Goal: Information Seeking & Learning: Learn about a topic

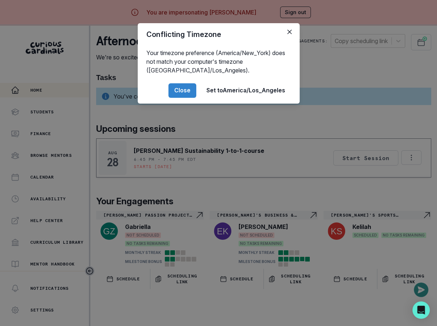
click at [131, 212] on div "Conflicting Timezone Your timezone preference (America/New_York) does not match…" at bounding box center [218, 163] width 437 height 326
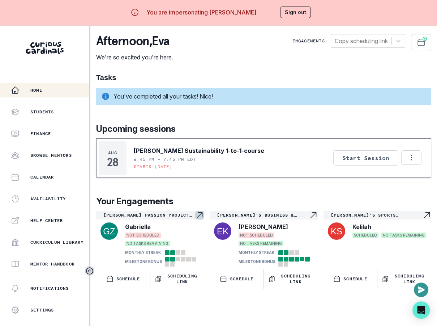
scroll to position [25, 0]
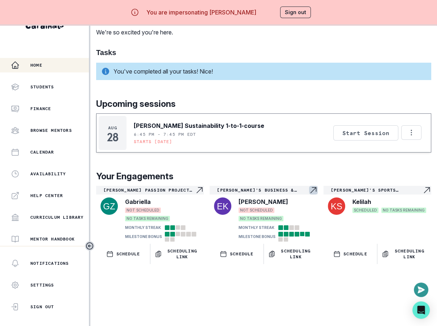
click at [281, 194] on div "[PERSON_NAME]'s Business & Entrepreneurship Passion Project" at bounding box center [264, 190] width 108 height 9
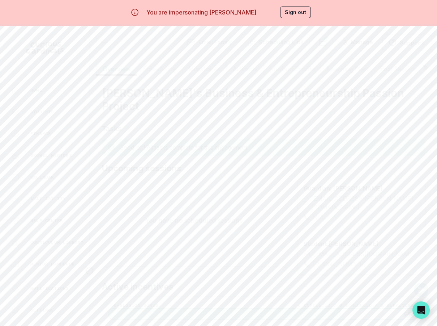
click at [163, 65] on button "Scheduling" at bounding box center [160, 69] width 46 height 14
click at [200, 67] on button "Milestones" at bounding box center [204, 69] width 44 height 14
click at [247, 48] on div "Email Family Scheduling Link Manage Request Engagement Pause Request Engagement…" at bounding box center [263, 163] width 335 height 309
click at [284, 71] on button "Student Profile" at bounding box center [292, 69] width 58 height 14
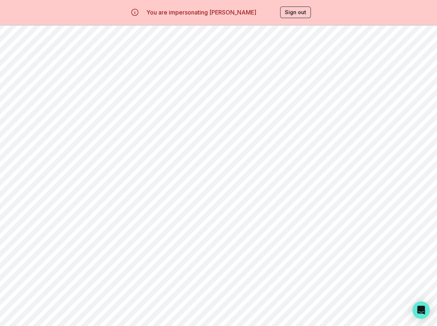
click at [345, 69] on button "Learning Plan" at bounding box center [348, 69] width 54 height 14
click at [400, 70] on div at bounding box center [413, 68] width 36 height 12
click at [421, 68] on icon at bounding box center [426, 68] width 12 height 12
click at [423, 68] on icon at bounding box center [426, 68] width 12 height 12
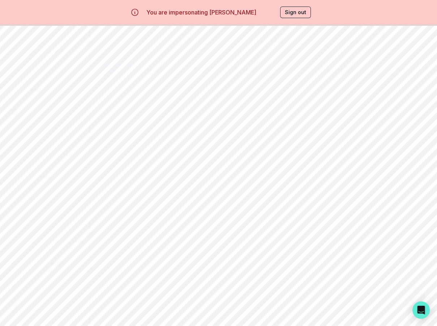
click at [384, 69] on button "Past Sessions" at bounding box center [400, 69] width 52 height 14
click at [379, 86] on button "Read notes" at bounding box center [380, 88] width 54 height 15
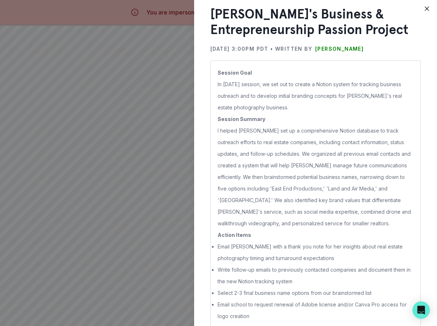
scroll to position [28, 0]
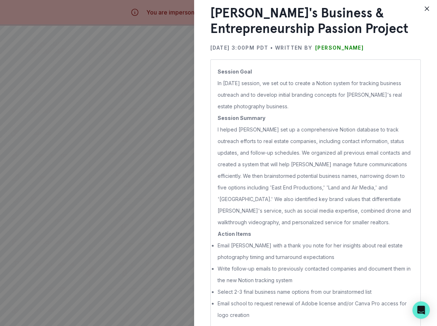
click at [69, 153] on div "[PERSON_NAME]'s Business & Entrepreneurship Passion Project [DATE] 3:00PM PDT •…" at bounding box center [218, 163] width 437 height 326
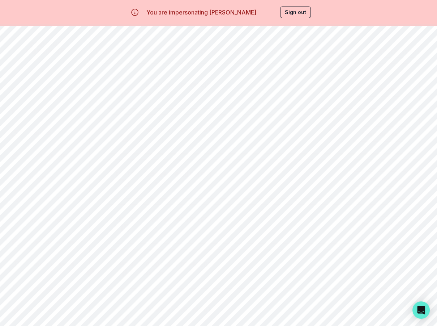
scroll to position [0, 0]
click at [294, 10] on button "Sign out" at bounding box center [295, 13] width 31 height 12
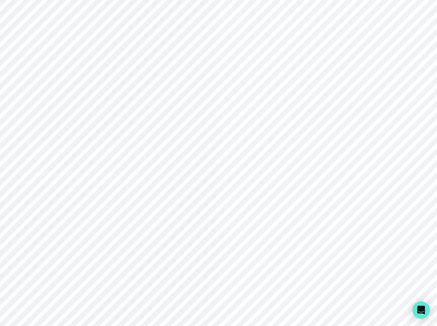
type input "[EMAIL_ADDRESS][DOMAIN_NAME]"
click at [319, 209] on button "Sign in" at bounding box center [328, 210] width 148 height 21
